Goal: Task Accomplishment & Management: Use online tool/utility

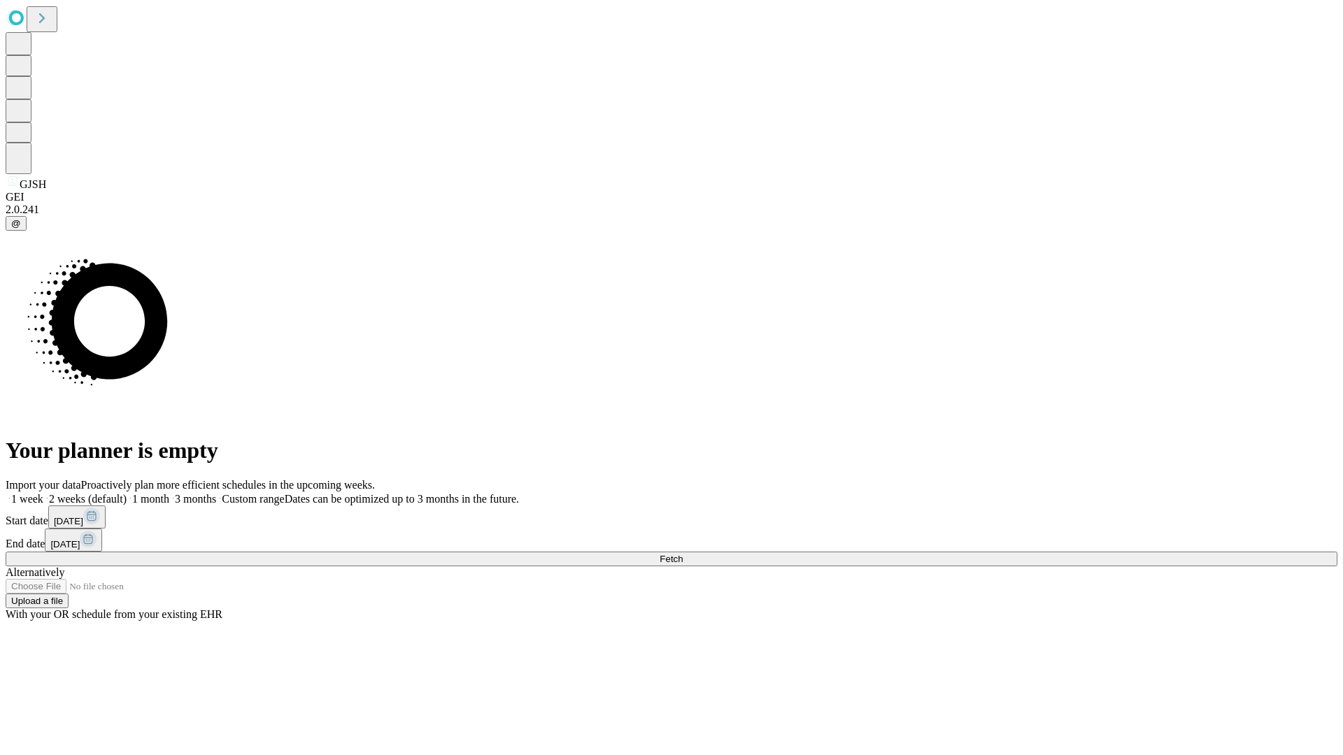
click at [683, 554] on span "Fetch" at bounding box center [670, 559] width 23 height 10
